Goal: Find specific page/section: Find specific page/section

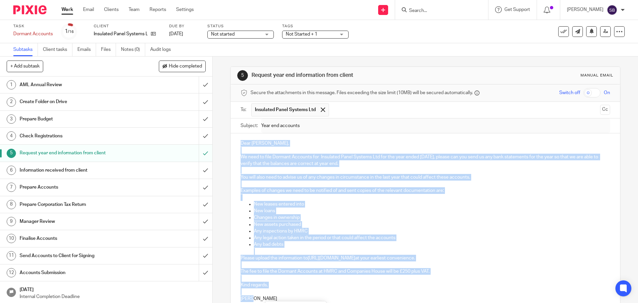
scroll to position [63, 0]
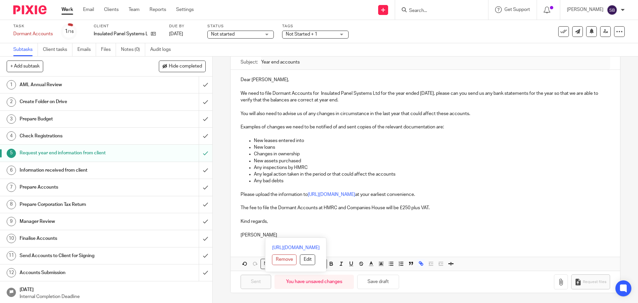
click at [443, 15] on div at bounding box center [441, 10] width 93 height 20
click at [443, 11] on input "Search" at bounding box center [438, 11] width 60 height 6
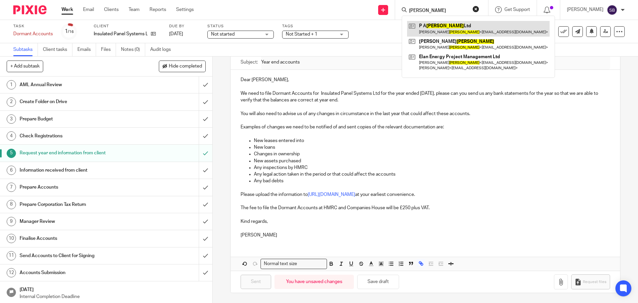
type input "hanlan"
click at [439, 25] on link at bounding box center [478, 28] width 142 height 15
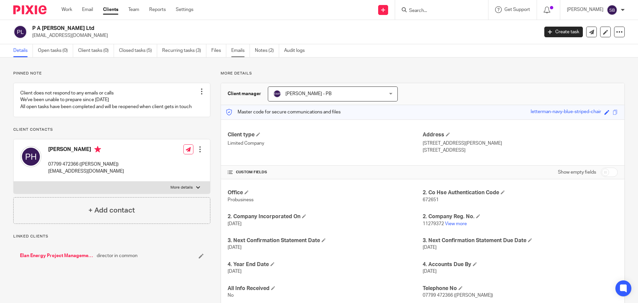
click at [241, 47] on link "Emails" at bounding box center [240, 50] width 19 height 13
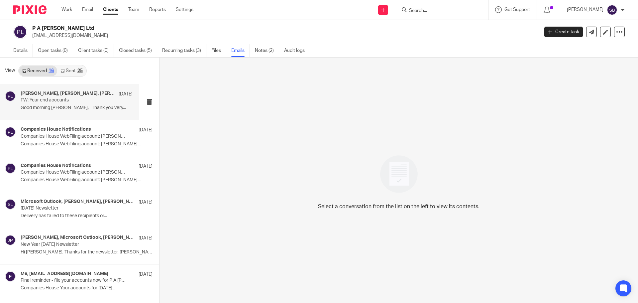
click at [58, 99] on p "FW: Year end accounts" at bounding box center [66, 100] width 90 height 6
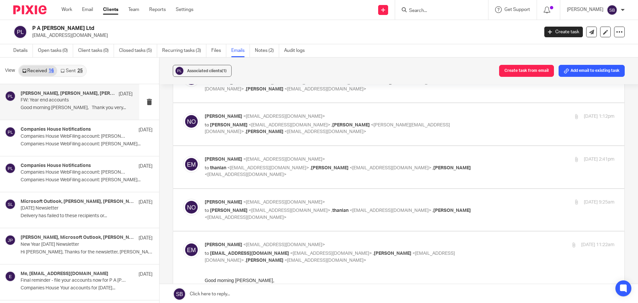
scroll to position [133, 0]
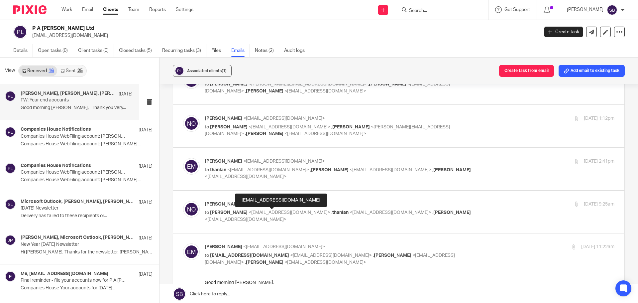
click at [280, 213] on span "<erikmolnar@probusinessuk.com>" at bounding box center [289, 212] width 82 height 5
checkbox input "true"
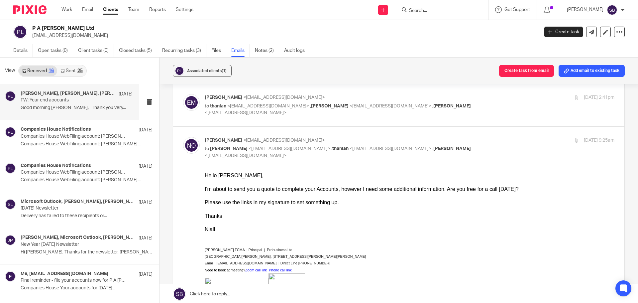
scroll to position [199, 0]
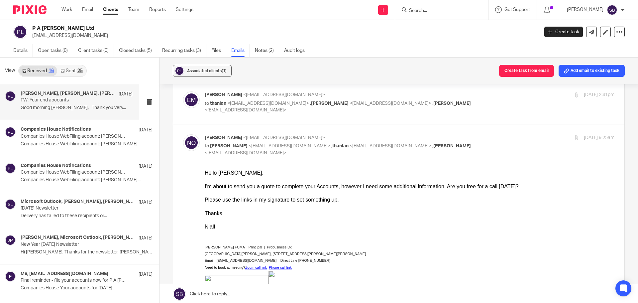
click at [79, 74] on link "Sent 25" at bounding box center [71, 70] width 29 height 11
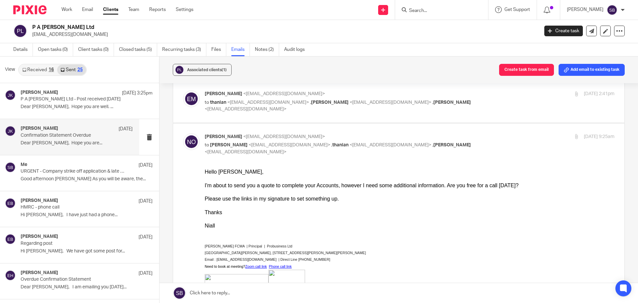
click at [74, 138] on p "Confirmation Statement Overdue" at bounding box center [66, 136] width 90 height 6
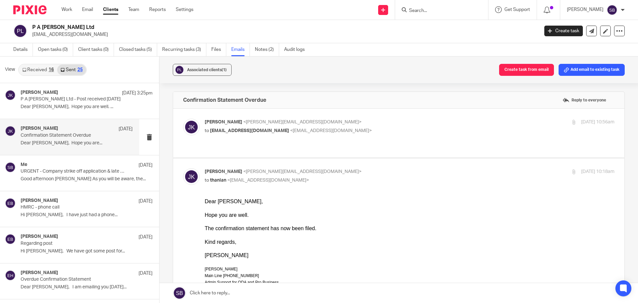
scroll to position [0, 0]
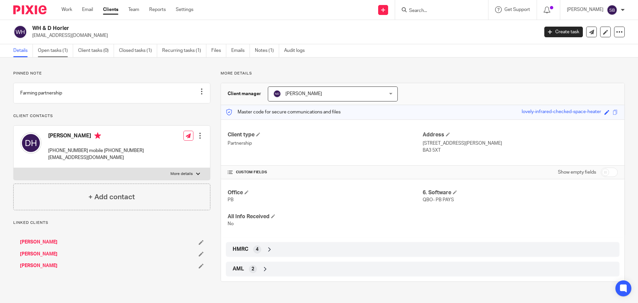
click at [52, 48] on link "Open tasks (1)" at bounding box center [55, 50] width 35 height 13
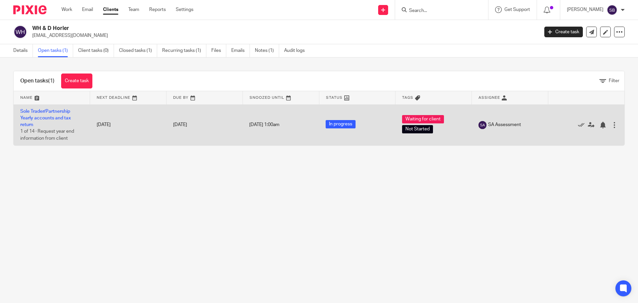
click at [54, 115] on td "Sole Trader/Partnership Yearly accounts and tax return 1 of 14 · Request year e…" at bounding box center [52, 124] width 76 height 41
click at [55, 112] on link "Sole Trader/Partnership Yearly accounts and tax return" at bounding box center [45, 118] width 50 height 18
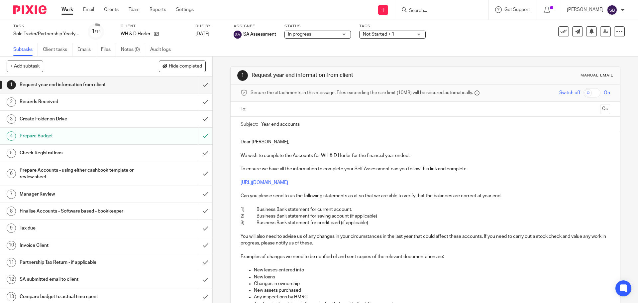
click at [45, 137] on h1 "Prepare Budget" at bounding box center [77, 136] width 115 height 10
